Goal: Transaction & Acquisition: Purchase product/service

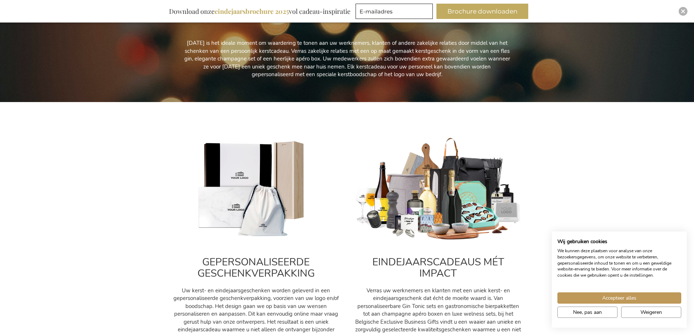
scroll to position [255, 0]
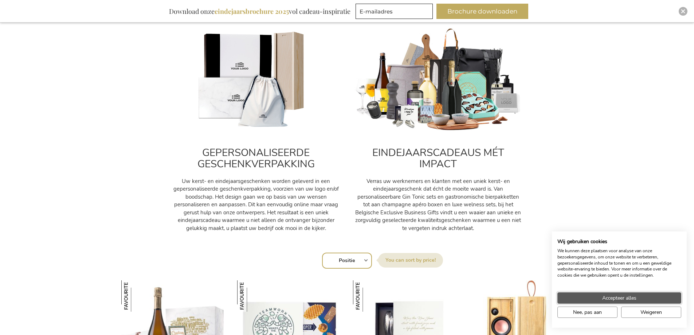
click at [617, 296] on span "Accepteer alles" at bounding box center [619, 298] width 34 height 8
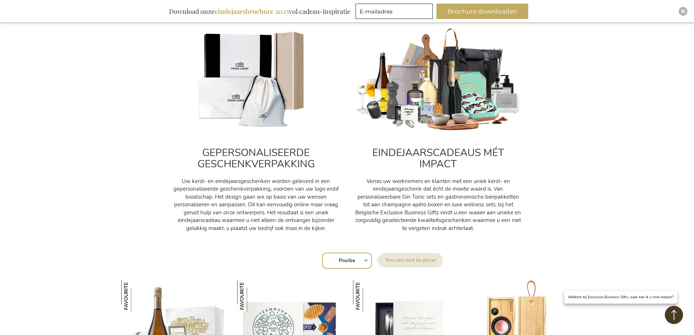
click at [365, 259] on div "Sorteer op Positie Best Sellers Meest bekeken Nieuw Biggest Saving Price: low t…" at bounding box center [347, 259] width 444 height 17
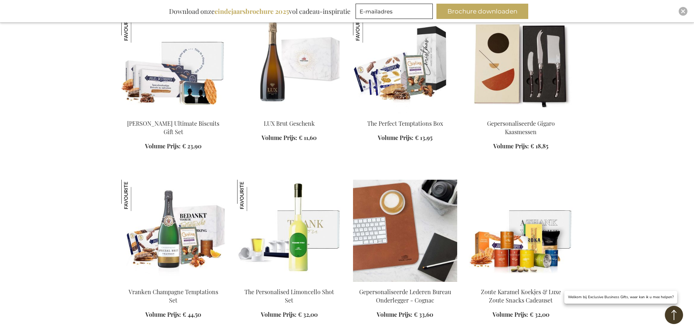
scroll to position [838, 0]
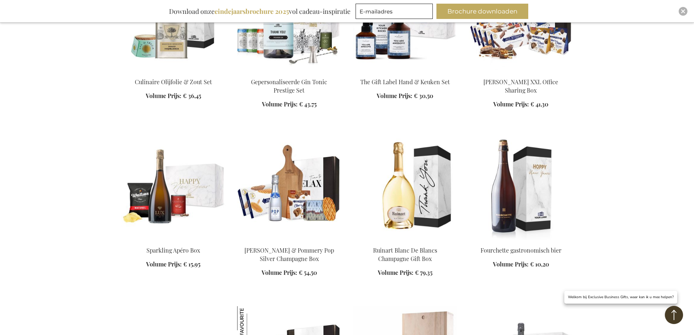
scroll to position [1420, 0]
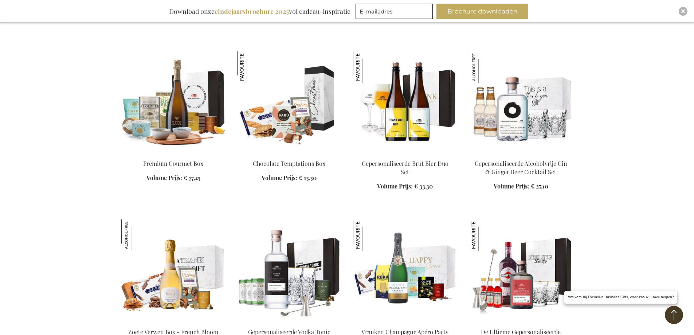
scroll to position [1930, 0]
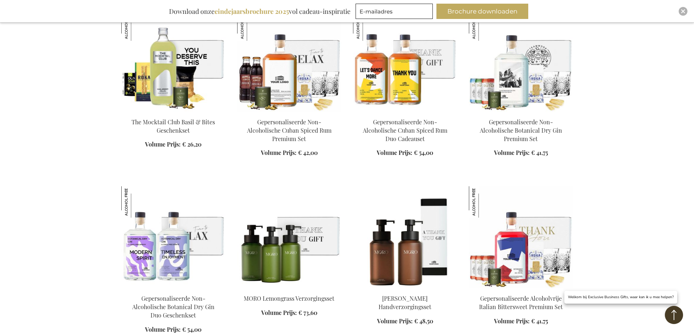
scroll to position [2477, 0]
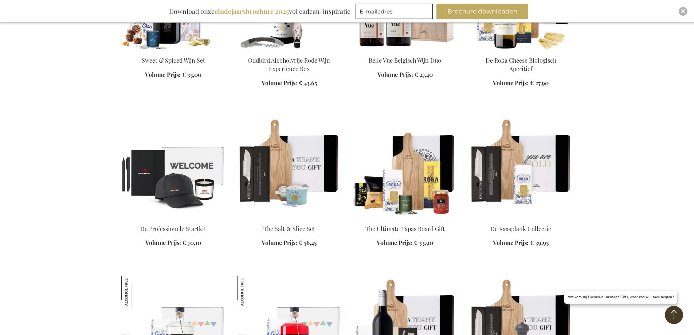
scroll to position [3023, 0]
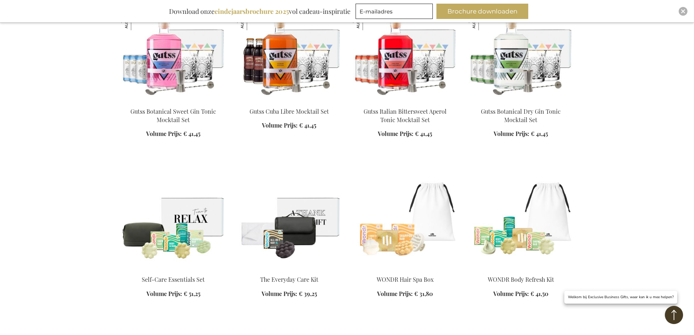
scroll to position [3460, 0]
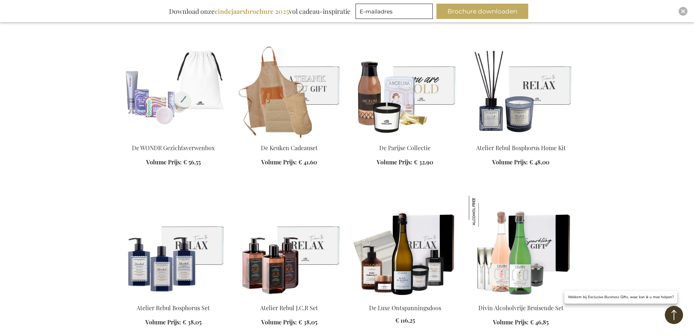
scroll to position [3751, 0]
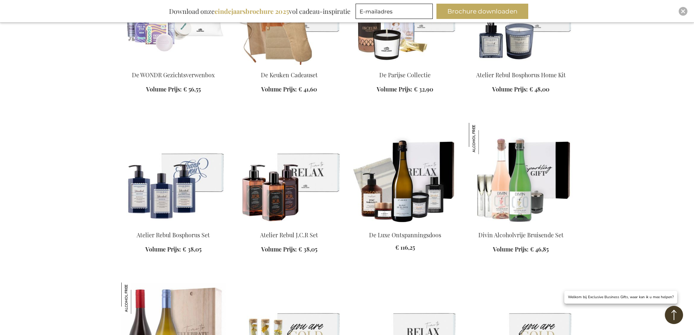
click at [175, 204] on img at bounding box center [173, 174] width 104 height 102
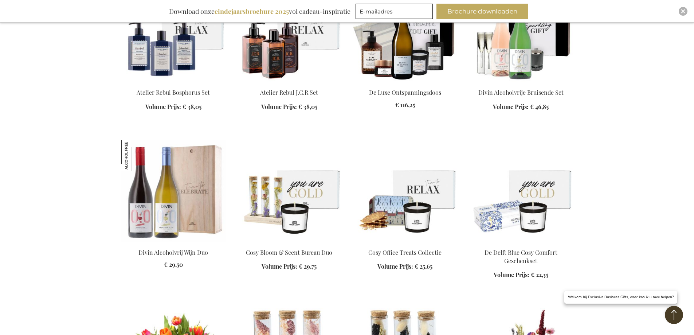
scroll to position [1000, 0]
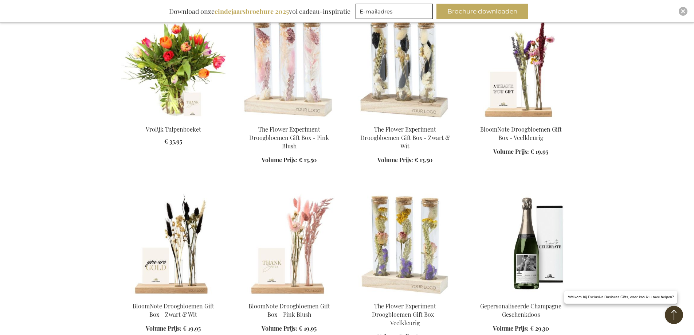
scroll to position [1328, 0]
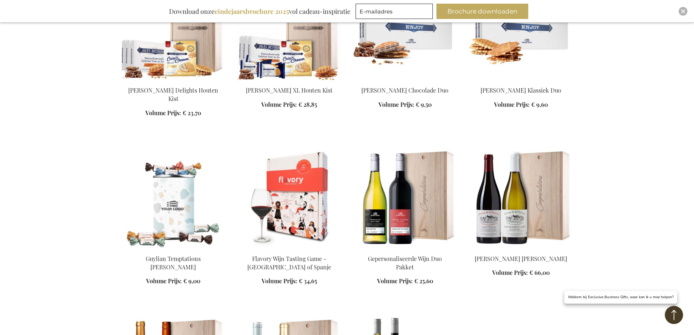
scroll to position [2020, 0]
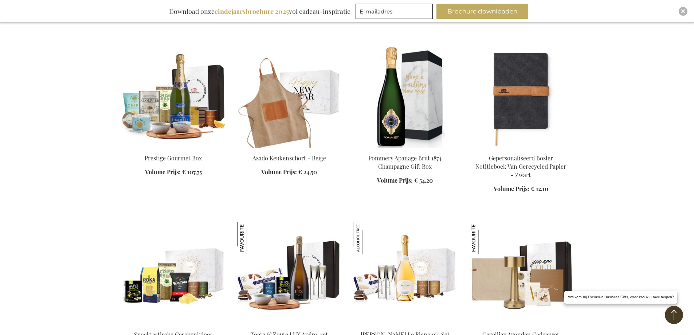
scroll to position [2457, 0]
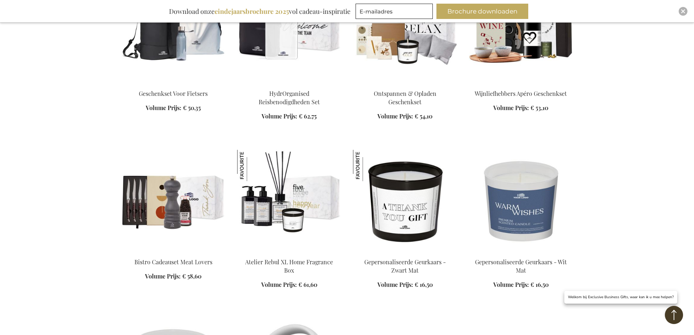
scroll to position [2858, 0]
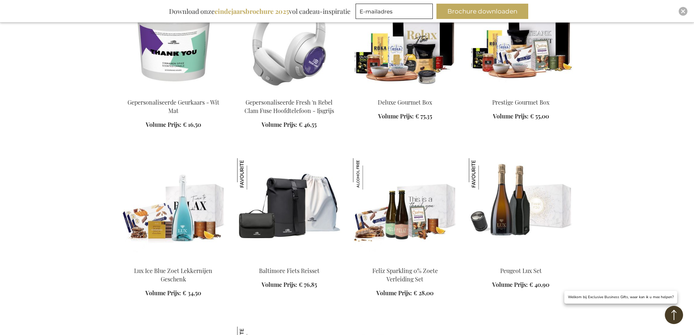
scroll to position [3222, 0]
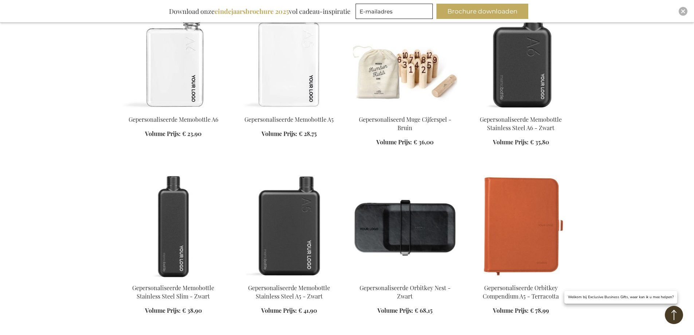
scroll to position [4096, 0]
